Goal: Task Accomplishment & Management: Manage account settings

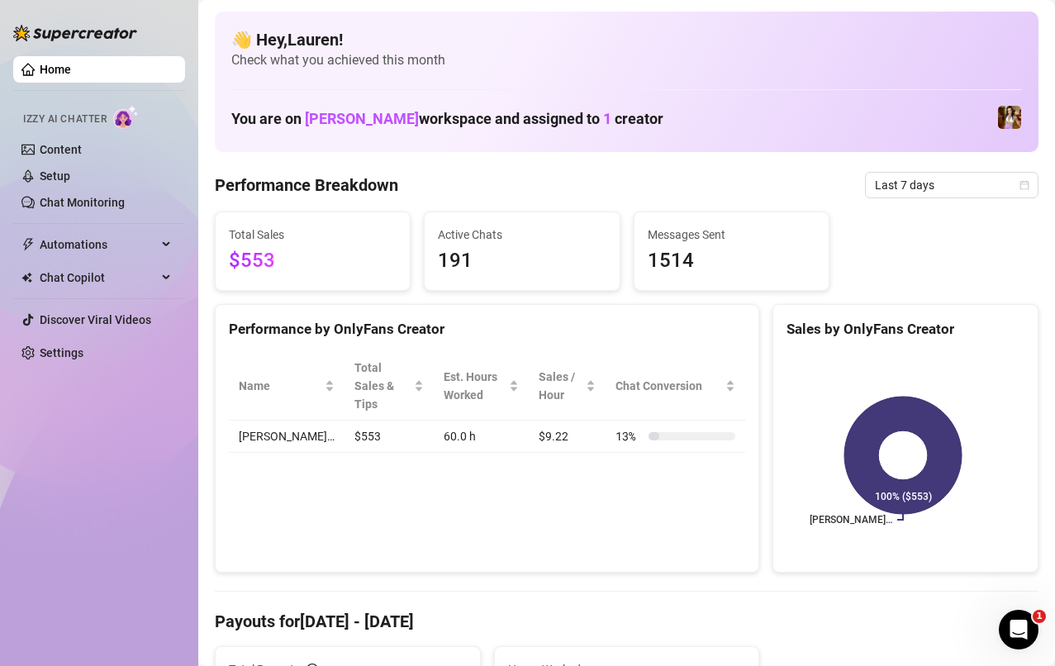
click at [957, 181] on span "Last 7 days" at bounding box center [952, 185] width 154 height 25
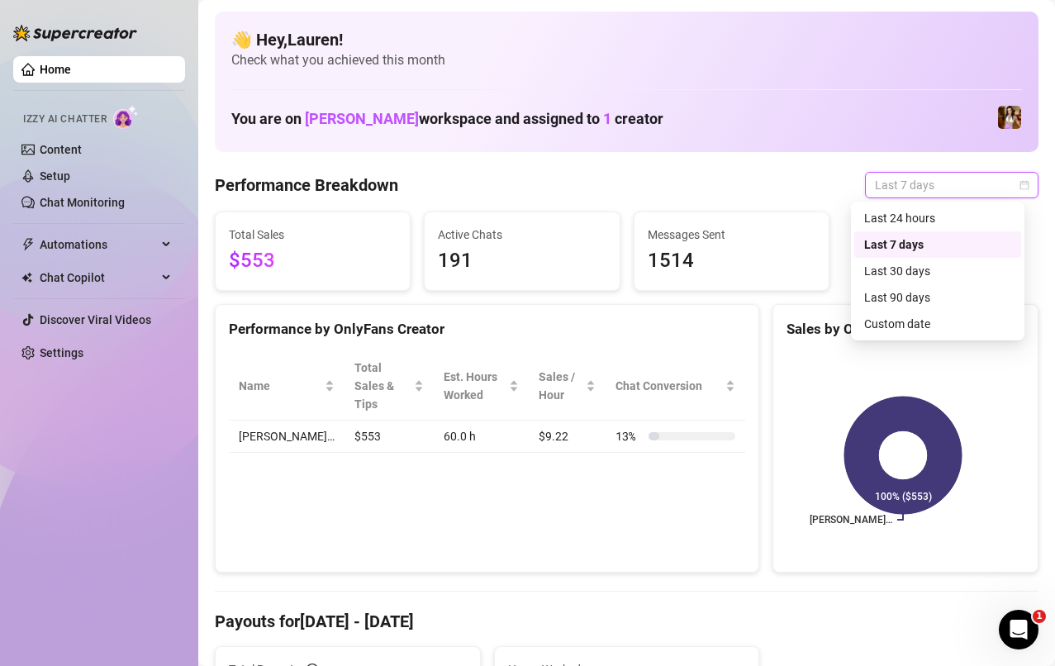
click at [943, 273] on div "Last 30 days" at bounding box center [937, 271] width 147 height 18
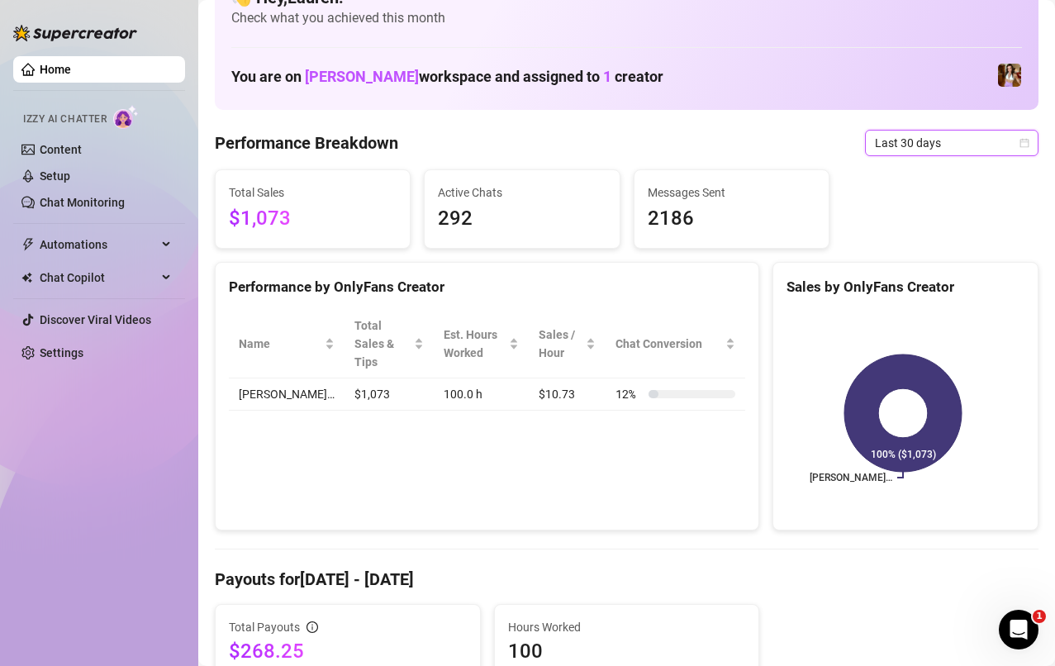
scroll to position [41, 0]
click at [1004, 142] on span "Last 30 days" at bounding box center [952, 143] width 154 height 25
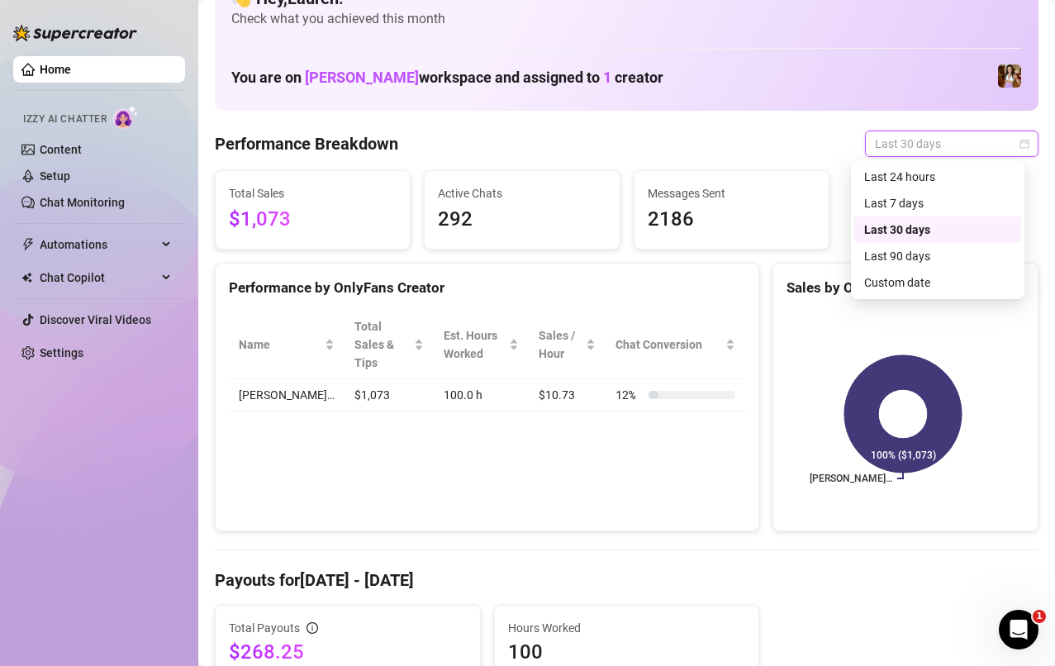
click at [969, 183] on div "Last 24 hours" at bounding box center [937, 177] width 147 height 18
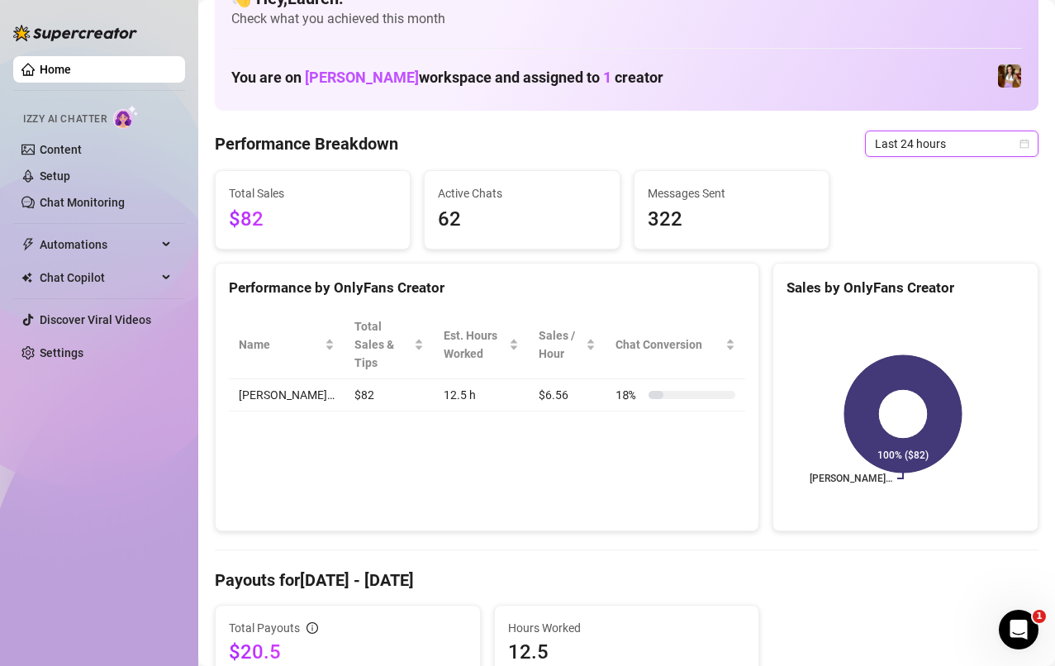
click at [1019, 142] on icon "calendar" at bounding box center [1024, 144] width 10 height 10
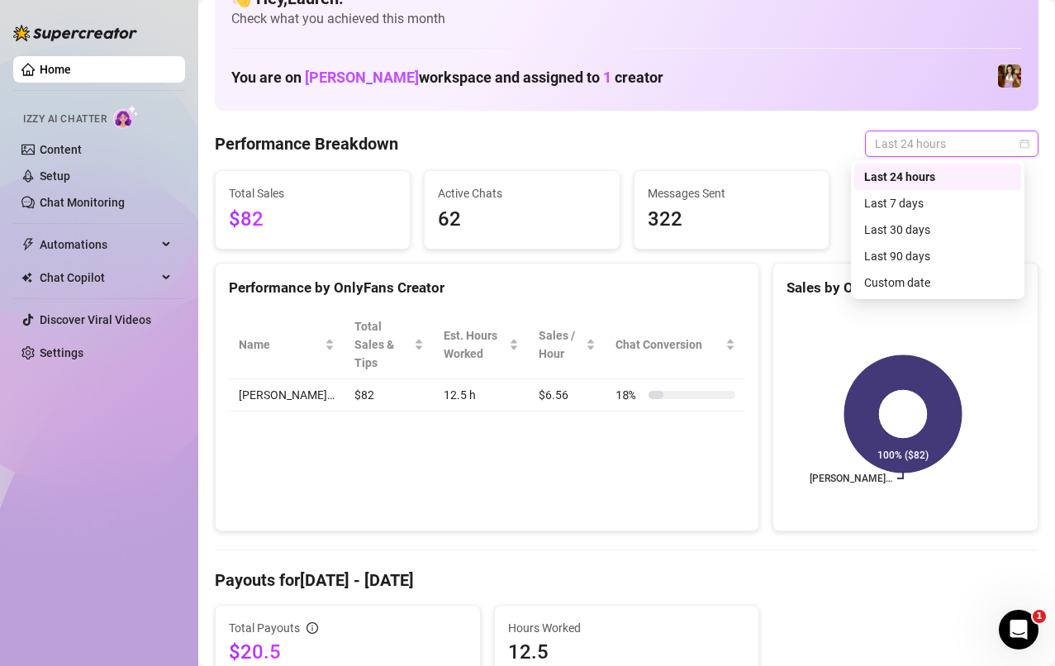
click at [971, 206] on div "Last 7 days" at bounding box center [937, 203] width 147 height 18
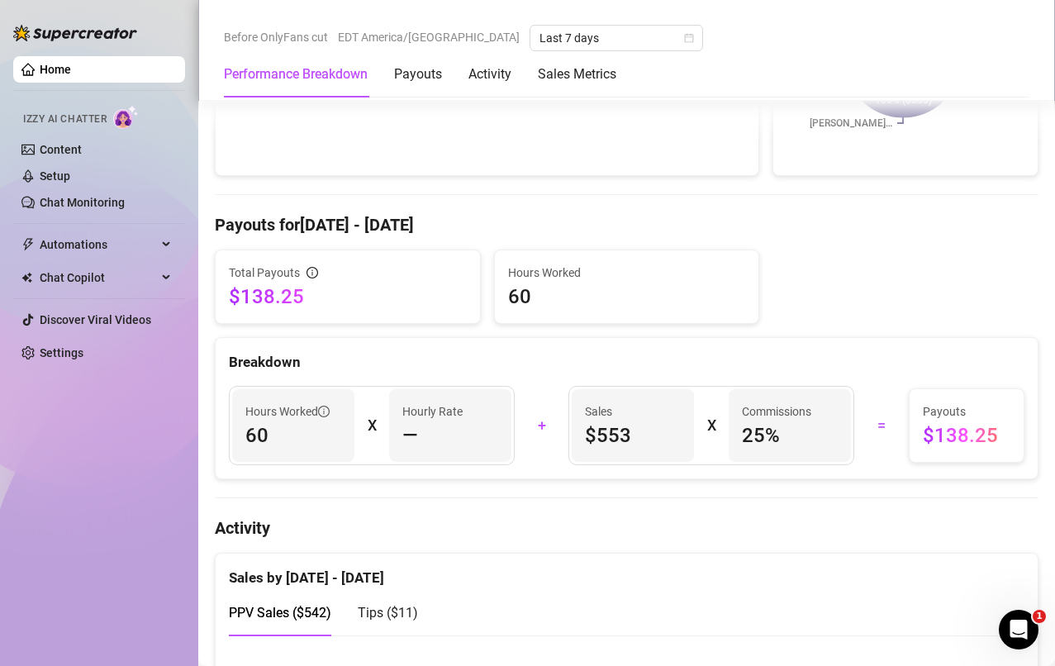
scroll to position [411, 0]
